Goal: Information Seeking & Learning: Learn about a topic

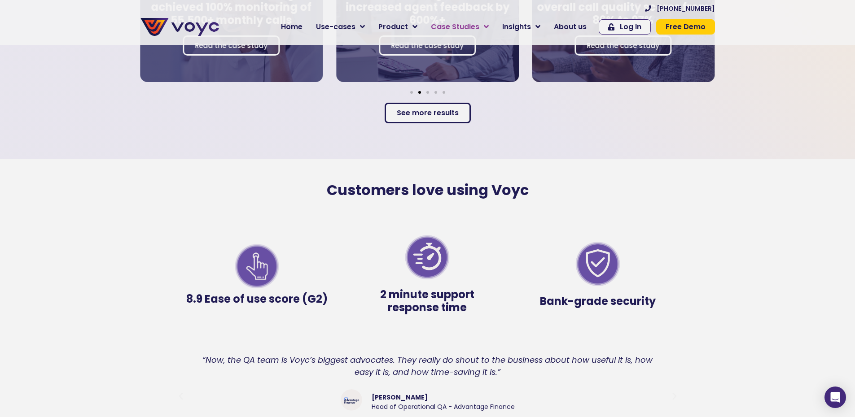
click at [473, 32] on link "Case Studies" at bounding box center [459, 27] width 71 height 18
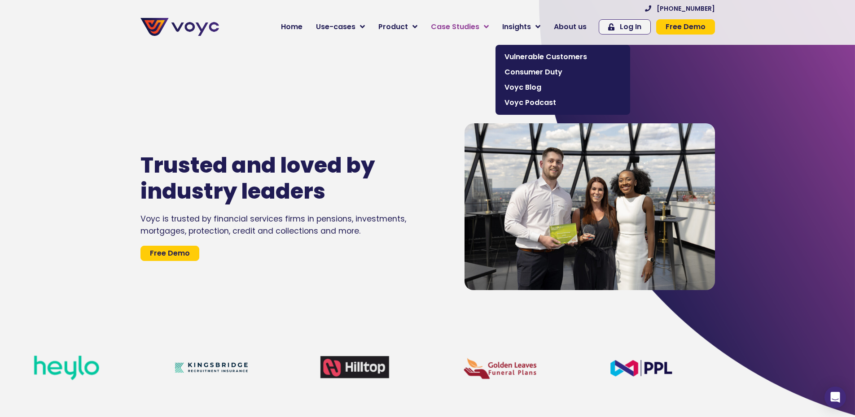
drag, startPoint x: 0, startPoint y: 0, endPoint x: 493, endPoint y: 26, distance: 493.6
click at [493, 26] on link "Case Studies" at bounding box center [459, 27] width 71 height 18
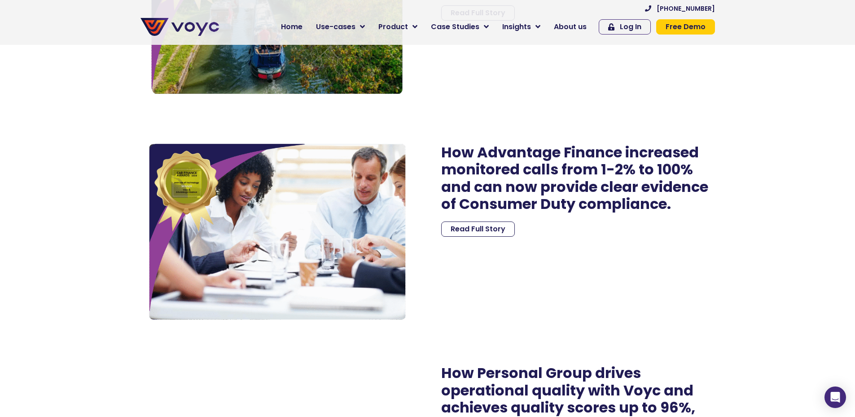
scroll to position [2110, 0]
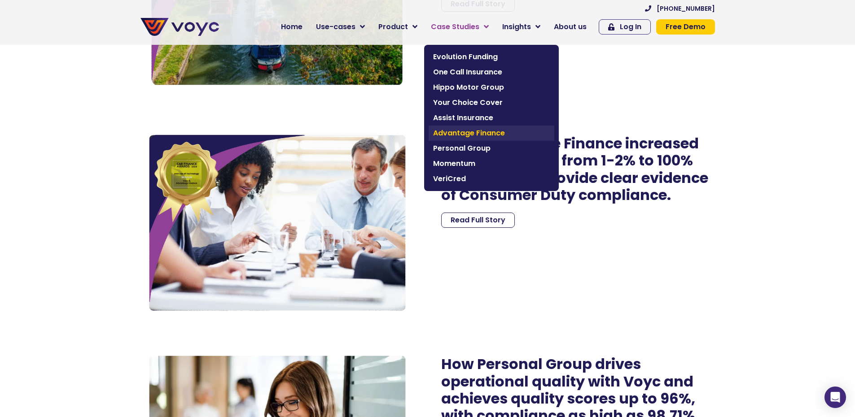
click at [491, 131] on span "Advantage Finance" at bounding box center [491, 133] width 117 height 11
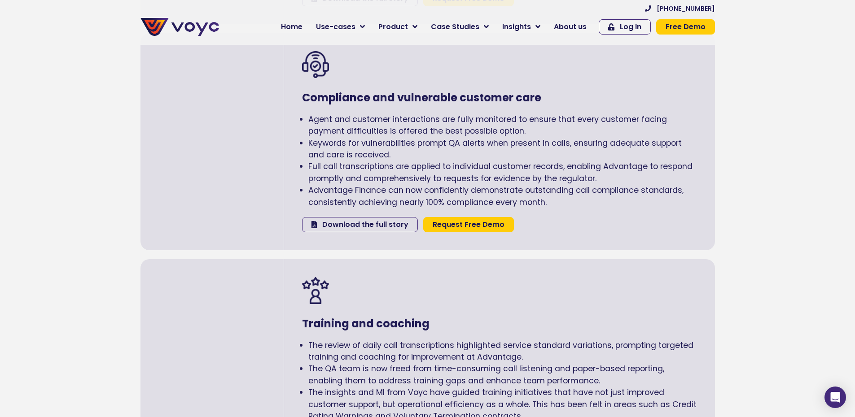
scroll to position [1571, 0]
